Goal: Navigation & Orientation: Find specific page/section

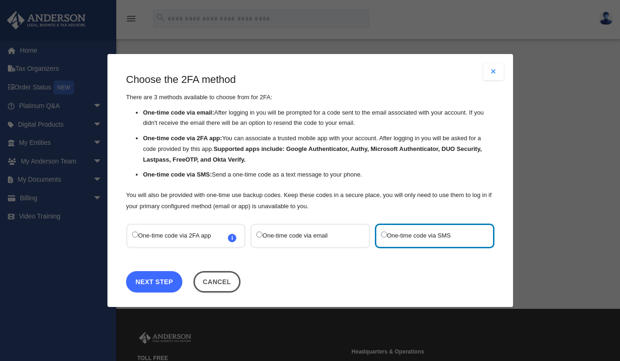
click at [163, 277] on link "Next Step" at bounding box center [154, 281] width 56 height 21
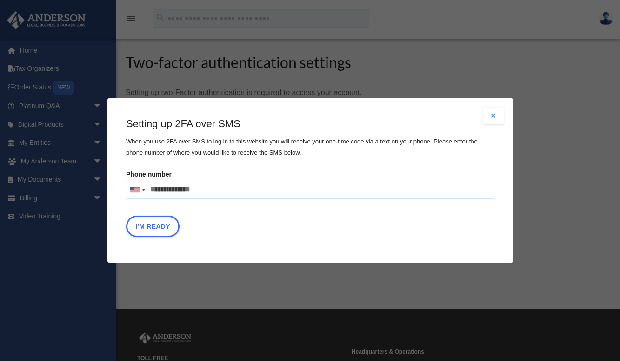
click at [199, 188] on input "Phone number United States +1 United Kingdom +44 Afghanistan (‫افغانستان‬‎) +93…" at bounding box center [310, 190] width 369 height 19
click at [163, 190] on input "**********" at bounding box center [310, 190] width 369 height 19
click at [179, 192] on input "**********" at bounding box center [310, 190] width 369 height 19
type input "**********"
click at [140, 223] on button "I'm Ready" at bounding box center [153, 225] width 54 height 21
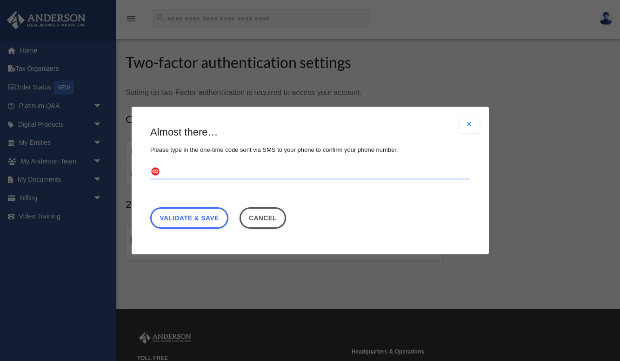
click at [207, 170] on input "text" at bounding box center [310, 172] width 320 height 15
type input "******"
click at [204, 215] on link "Validate & Save" at bounding box center [189, 217] width 78 height 21
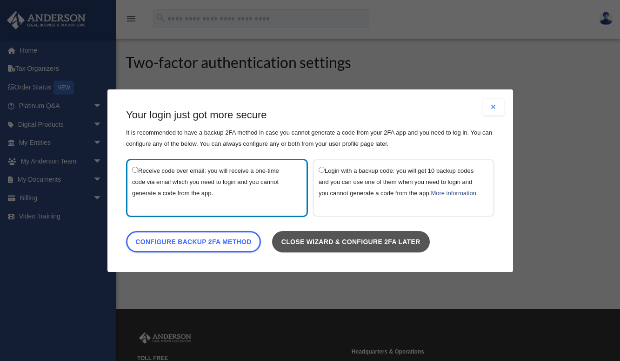
click at [330, 242] on link "Close wizard & configure 2FA later" at bounding box center [351, 240] width 158 height 21
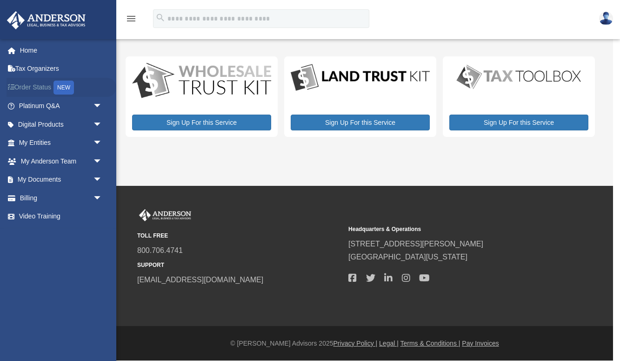
click at [53, 88] on link "Order Status NEW" at bounding box center [62, 87] width 110 height 19
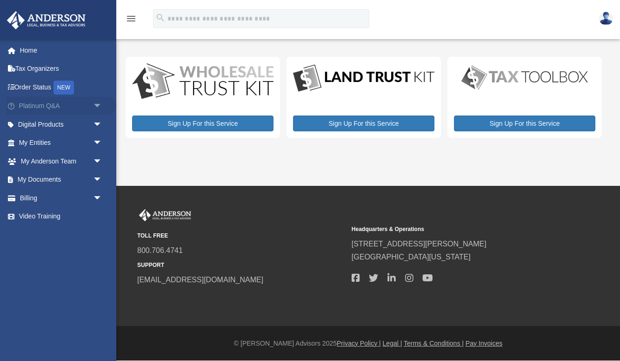
click at [64, 101] on link "Platinum Q&A arrow_drop_down" at bounding box center [62, 106] width 110 height 19
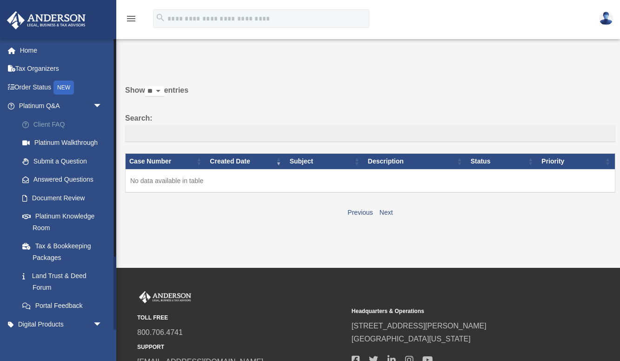
click at [54, 127] on link "Client FAQ" at bounding box center [64, 124] width 103 height 19
click at [59, 141] on link "Platinum Walkthrough" at bounding box center [64, 143] width 103 height 19
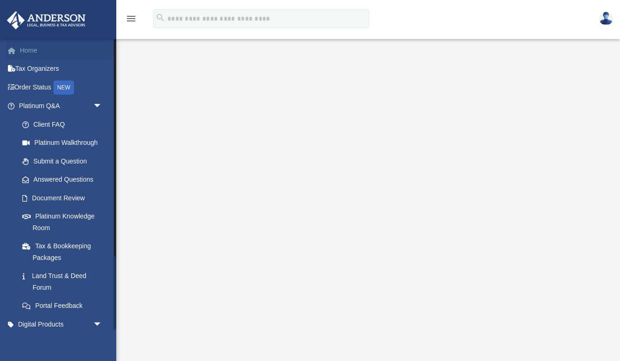
click at [62, 51] on link "Home" at bounding box center [62, 50] width 110 height 19
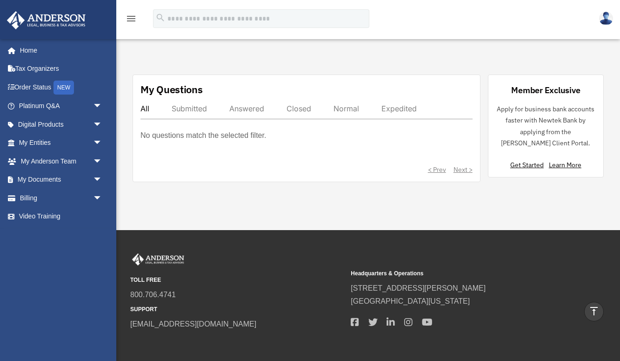
scroll to position [485, 0]
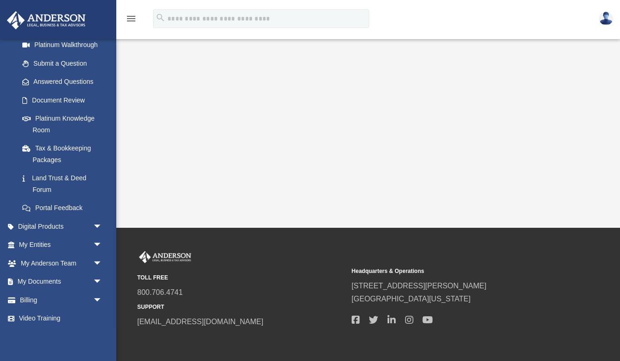
scroll to position [199, 0]
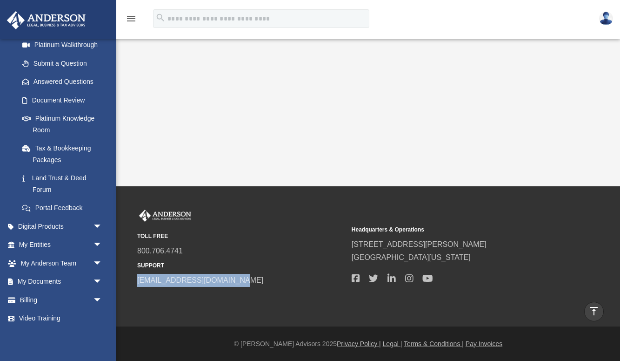
drag, startPoint x: 241, startPoint y: 282, endPoint x: 136, endPoint y: 284, distance: 104.7
click at [136, 284] on div "TOLL FREE 800.706.4741 SUPPORT info@andersonadvisors.com Headquarters & Operati…" at bounding box center [368, 247] width 476 height 77
copy link "[EMAIL_ADDRESS][DOMAIN_NAME]"
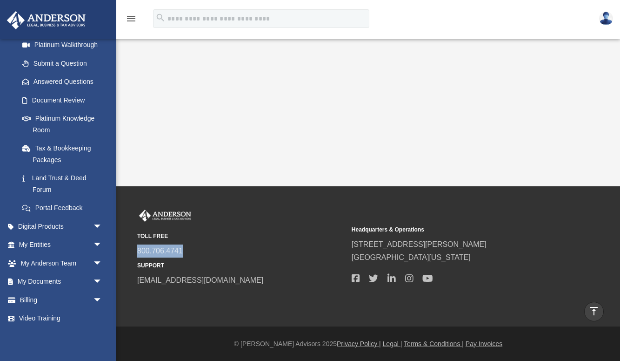
drag, startPoint x: 190, startPoint y: 249, endPoint x: 131, endPoint y: 249, distance: 58.6
click at [131, 249] on div "TOLL FREE 800.706.4741 SUPPORT info@andersonadvisors.com Headquarters & Operati…" at bounding box center [368, 247] width 476 height 77
copy link "800.706.4741"
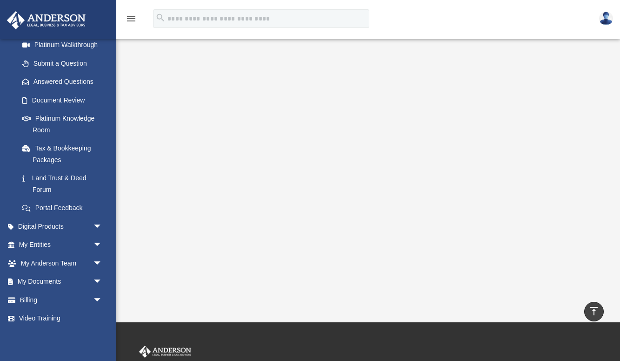
scroll to position [0, 0]
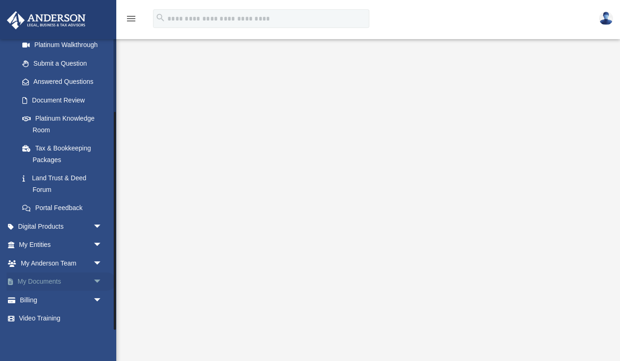
click at [86, 283] on link "My Documents arrow_drop_down" at bounding box center [62, 281] width 110 height 19
click at [93, 262] on span "arrow_drop_down" at bounding box center [102, 263] width 19 height 19
click at [94, 247] on span "arrow_drop_down" at bounding box center [102, 244] width 19 height 19
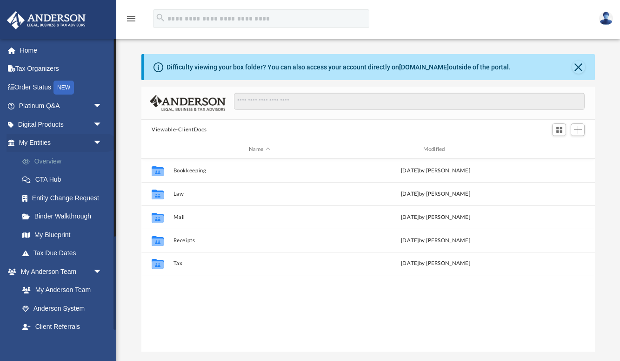
scroll to position [211, 454]
click at [74, 161] on link "Overview" at bounding box center [64, 161] width 103 height 19
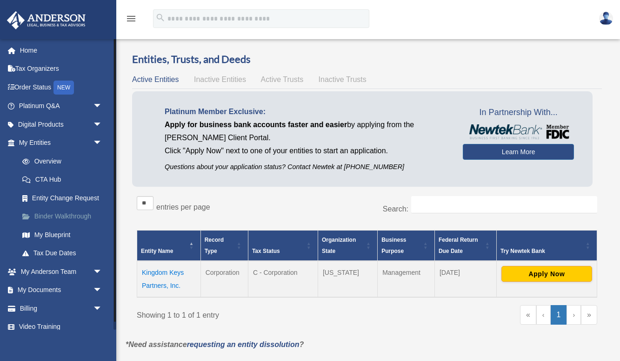
click at [55, 211] on link "Binder Walkthrough" at bounding box center [64, 216] width 103 height 19
click at [62, 214] on link "Binder Walkthrough" at bounding box center [64, 216] width 103 height 19
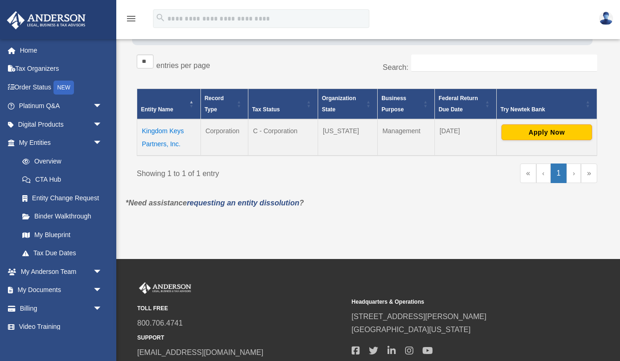
scroll to position [142, 0]
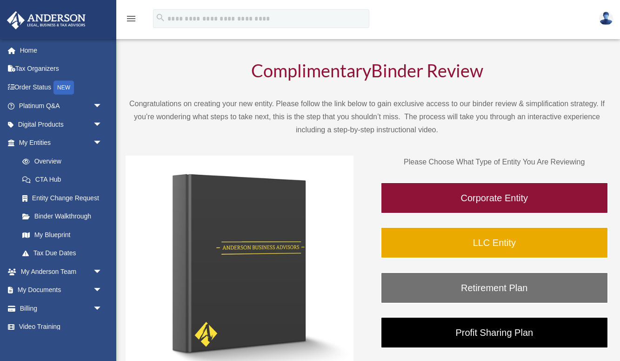
scroll to position [32, 0]
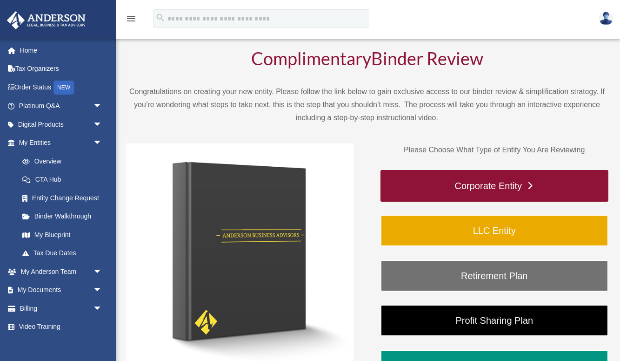
click at [461, 183] on link "Corporate Entity" at bounding box center [495, 186] width 228 height 32
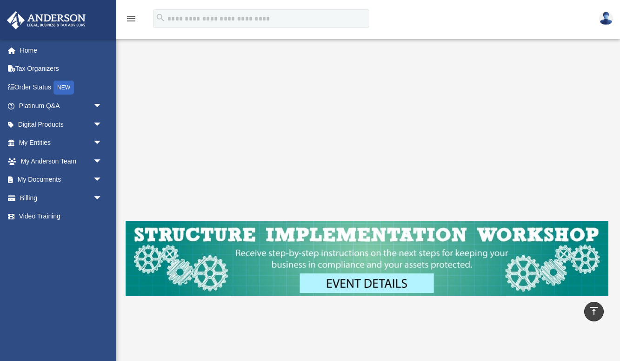
scroll to position [207, 0]
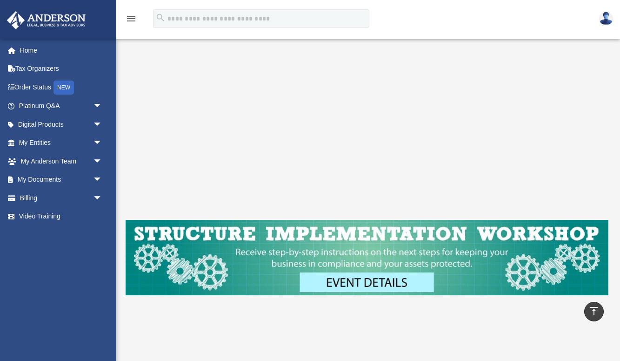
click at [325, 289] on img at bounding box center [367, 258] width 483 height 76
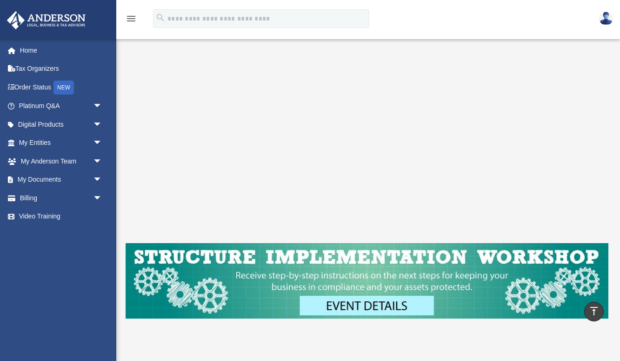
scroll to position [174, 0]
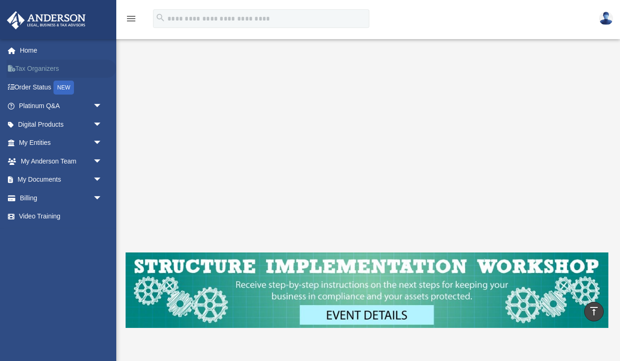
click at [40, 74] on link "Tax Organizers" at bounding box center [62, 69] width 110 height 19
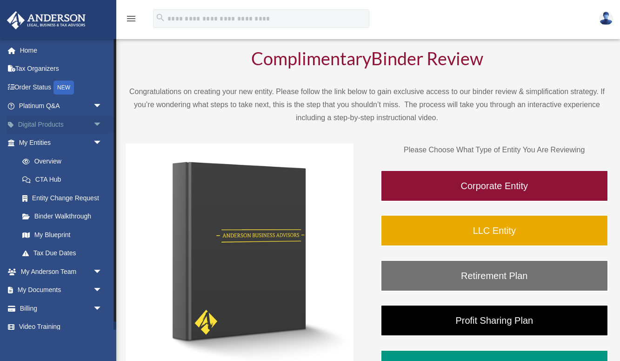
scroll to position [8, 0]
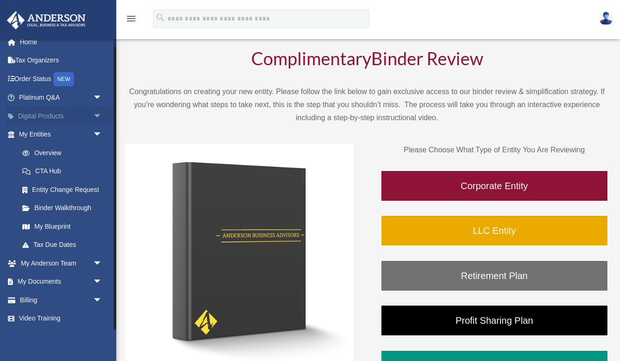
click at [93, 117] on span "arrow_drop_down" at bounding box center [102, 116] width 19 height 19
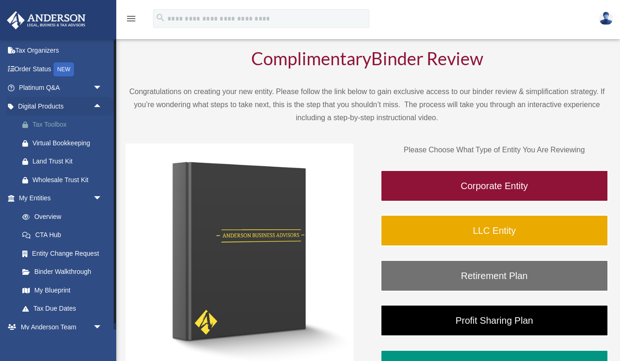
scroll to position [20, 0]
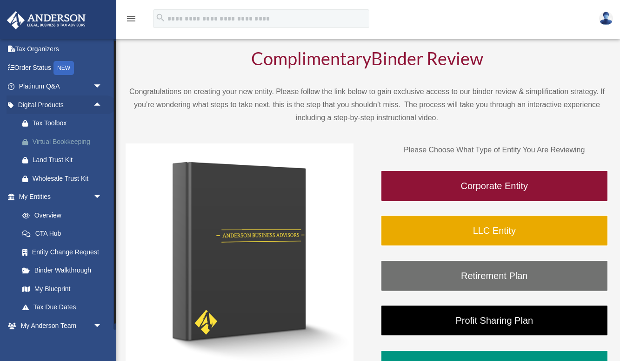
click at [77, 143] on div "Virtual Bookkeeping" at bounding box center [69, 142] width 72 height 12
click at [54, 178] on div "Wholesale Trust Kit" at bounding box center [69, 179] width 72 height 12
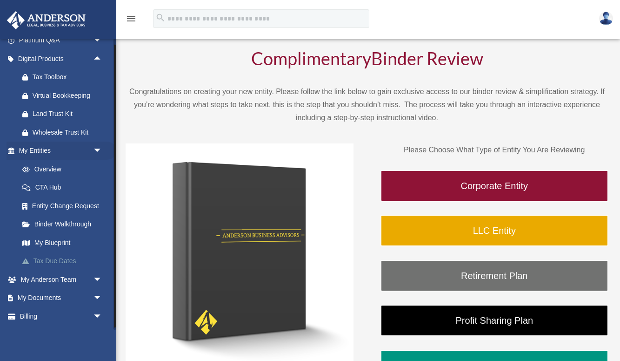
scroll to position [67, 0]
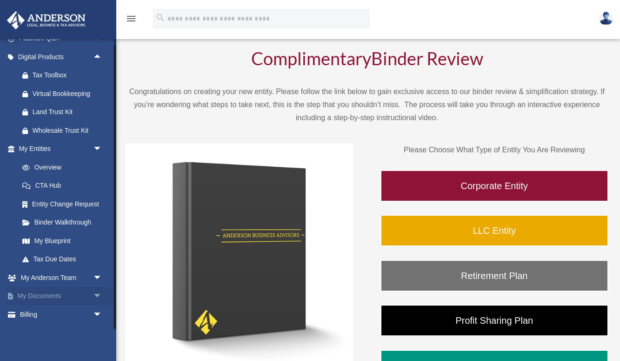
click at [57, 294] on link "My Documents arrow_drop_down" at bounding box center [62, 296] width 110 height 19
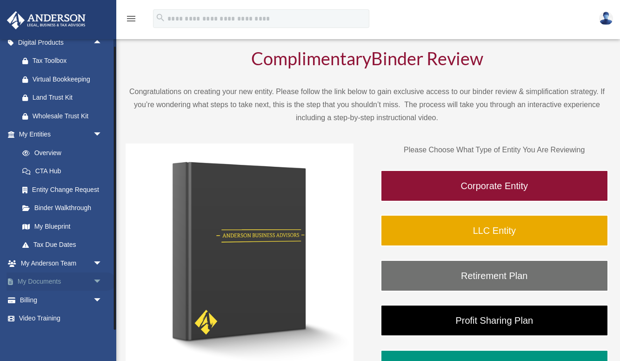
click at [94, 277] on span "arrow_drop_down" at bounding box center [102, 281] width 19 height 19
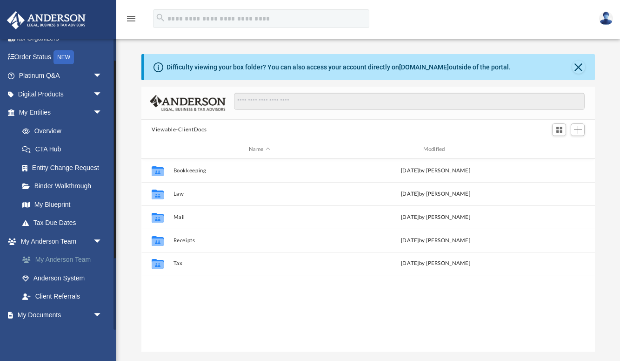
scroll to position [32, 0]
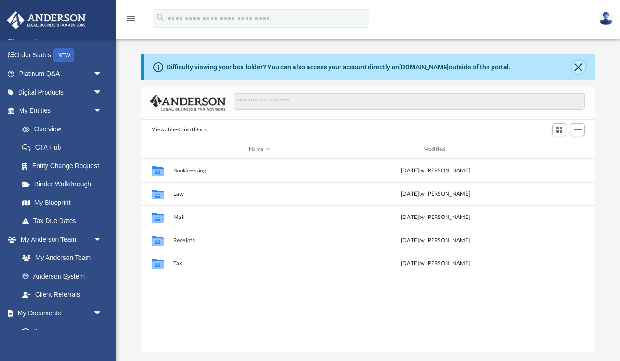
click at [577, 70] on button "Close" at bounding box center [578, 67] width 13 height 13
